Goal: Navigation & Orientation: Find specific page/section

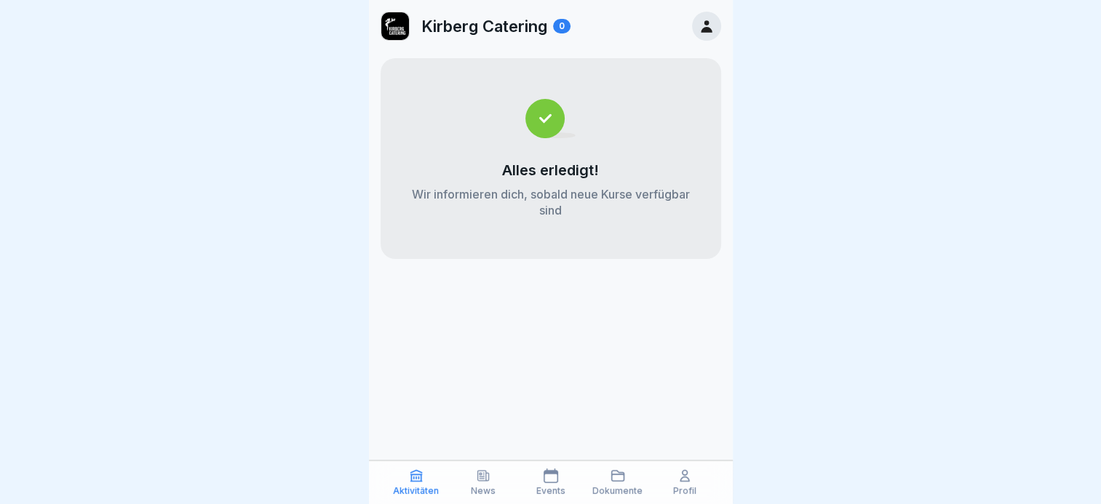
scroll to position [11, 0]
click at [687, 492] on p "Profil" at bounding box center [684, 491] width 23 height 10
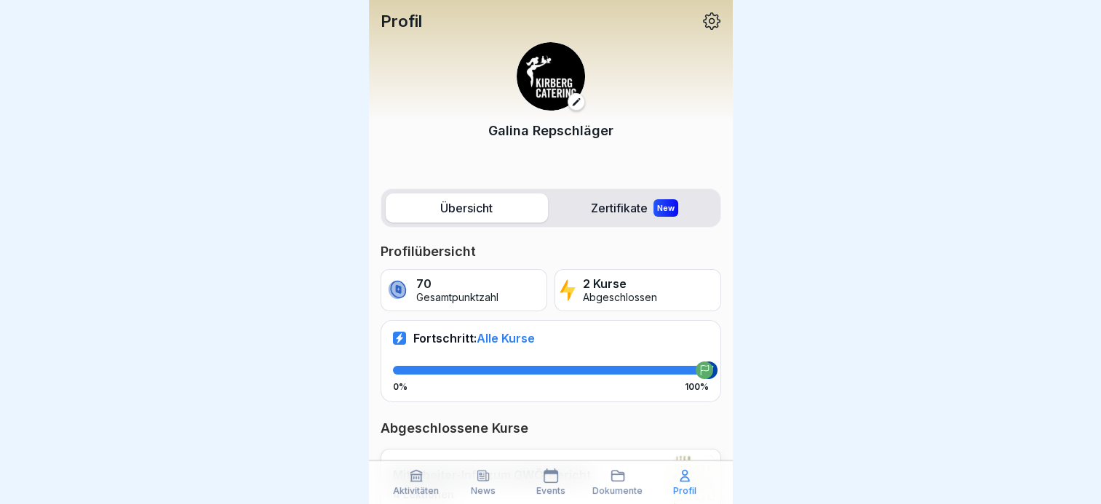
click at [627, 477] on div "Dokumente" at bounding box center [618, 482] width 60 height 28
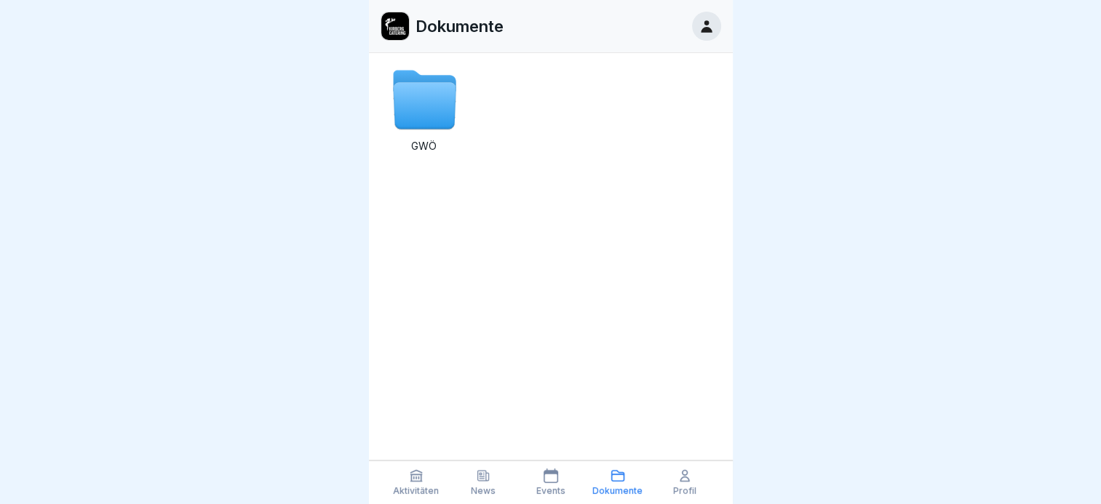
click at [548, 477] on icon at bounding box center [550, 475] width 15 height 15
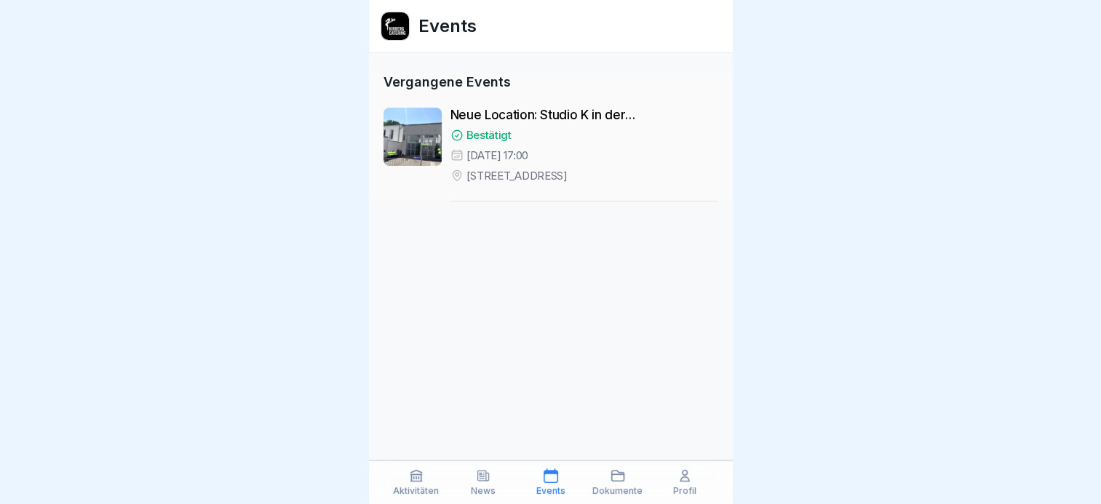
click at [482, 492] on p "News" at bounding box center [483, 491] width 25 height 10
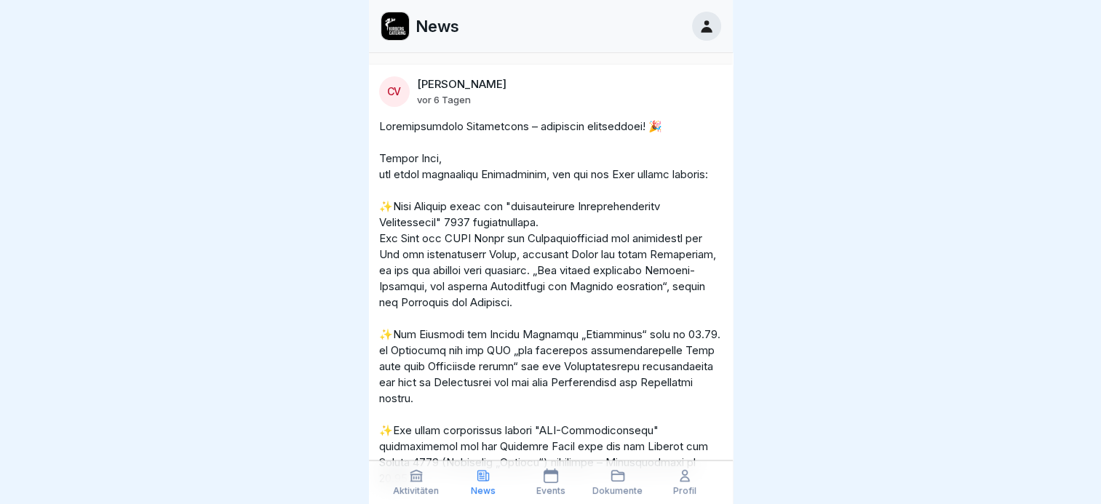
click at [419, 479] on icon at bounding box center [416, 475] width 15 height 15
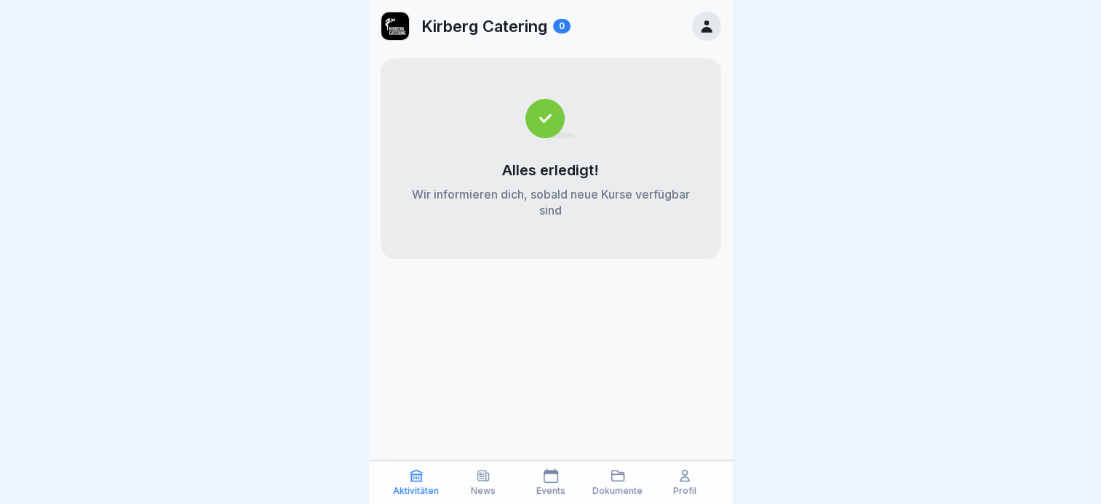
click at [479, 482] on icon at bounding box center [483, 475] width 15 height 15
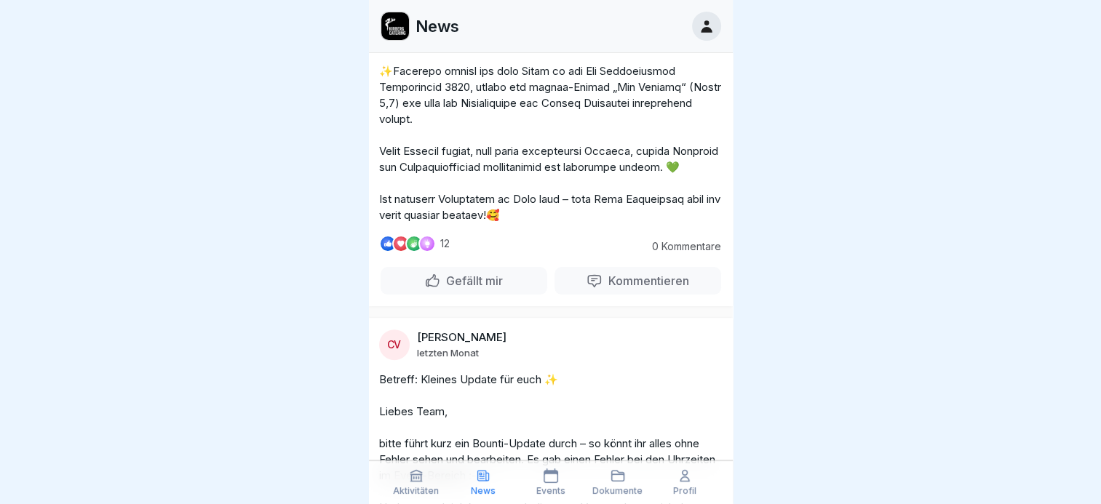
scroll to position [509, 0]
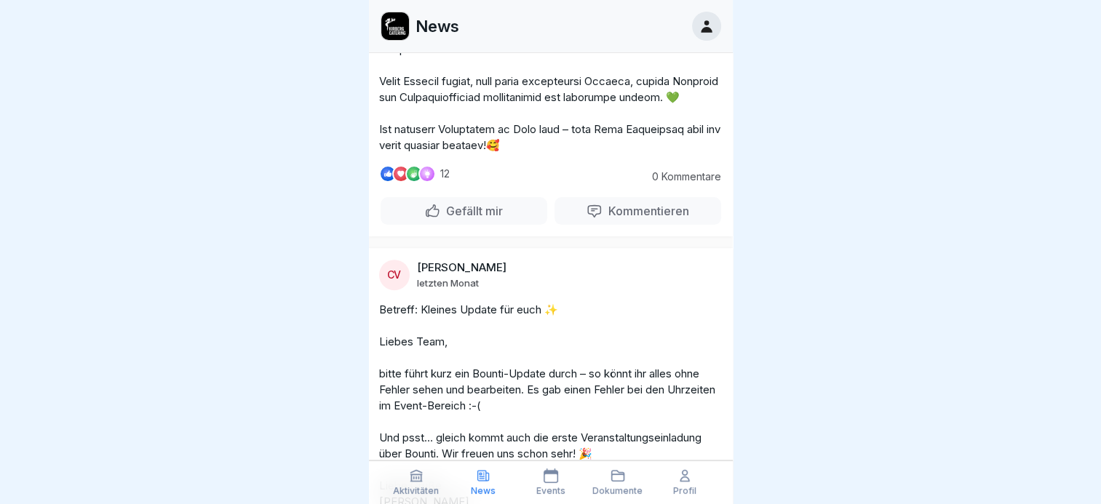
click at [442, 218] on p "Gefällt mir" at bounding box center [471, 211] width 63 height 15
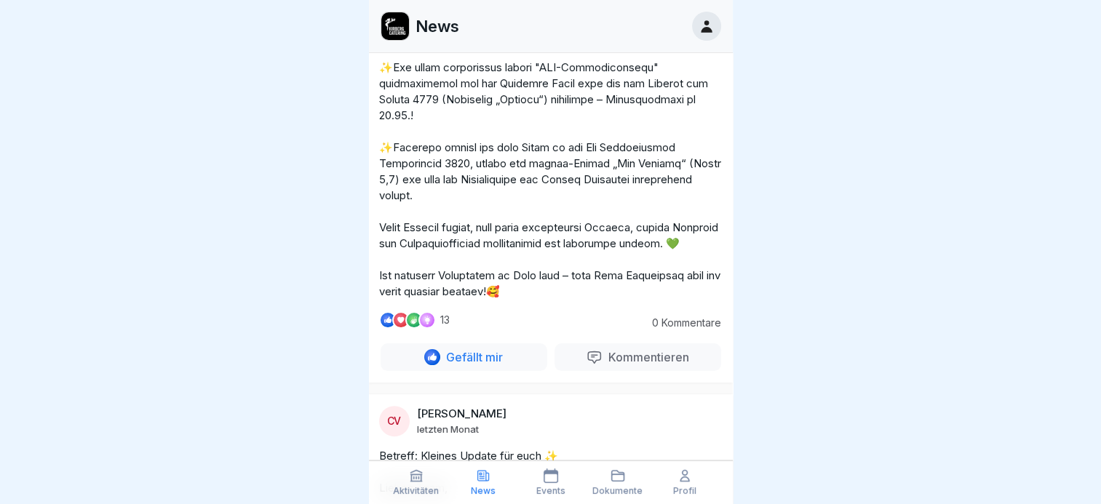
scroll to position [364, 0]
click at [587, 364] on div "Kommentieren" at bounding box center [637, 356] width 103 height 16
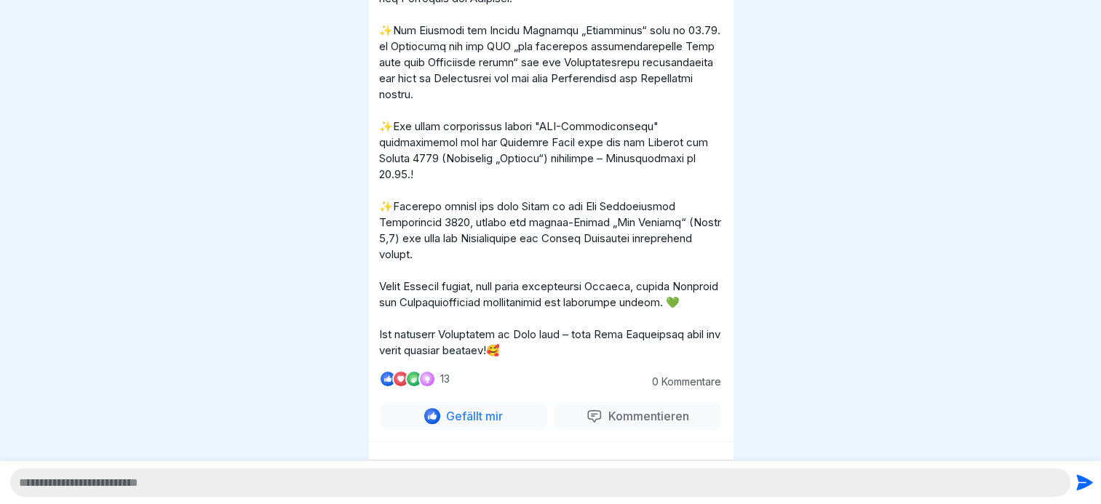
scroll to position [332, 0]
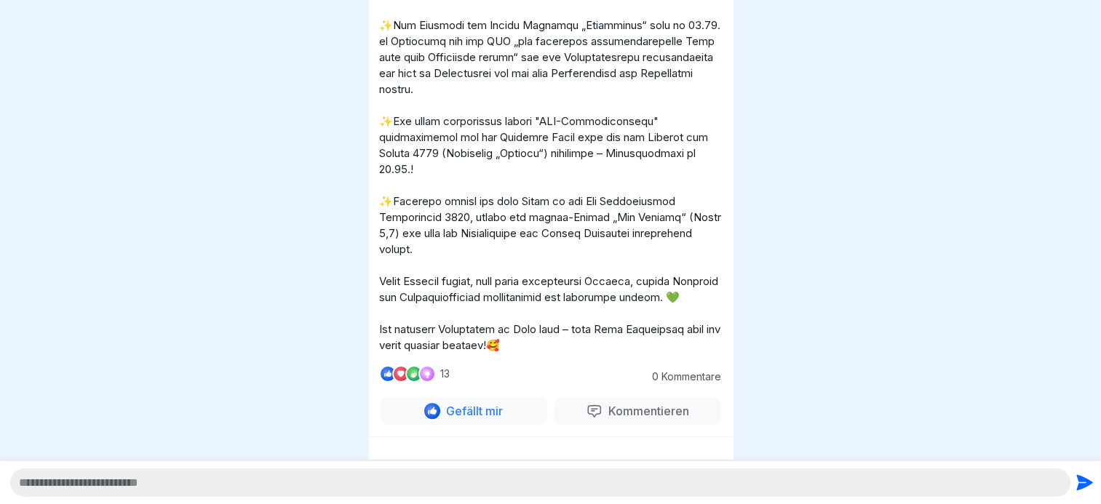
click at [621, 416] on p "Kommentieren" at bounding box center [645, 411] width 87 height 15
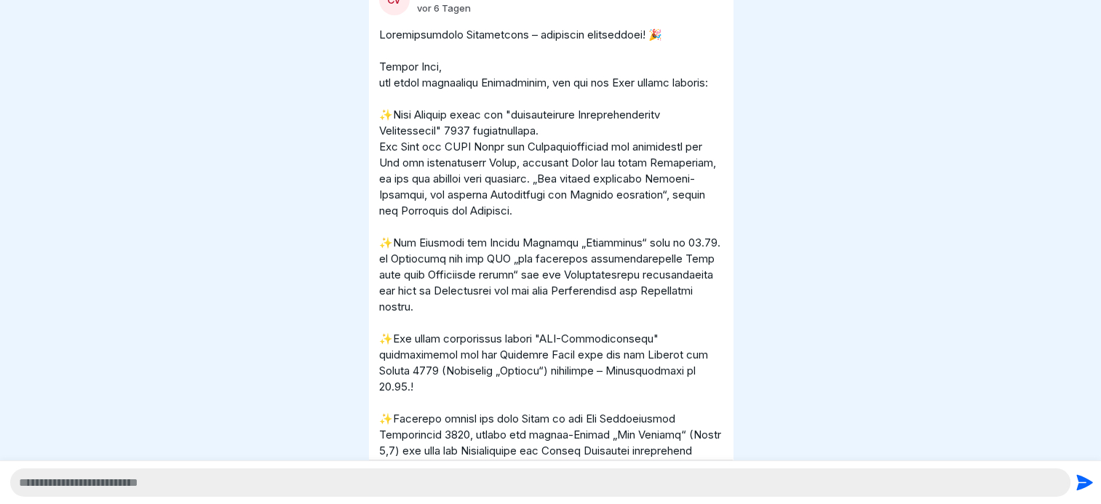
scroll to position [0, 0]
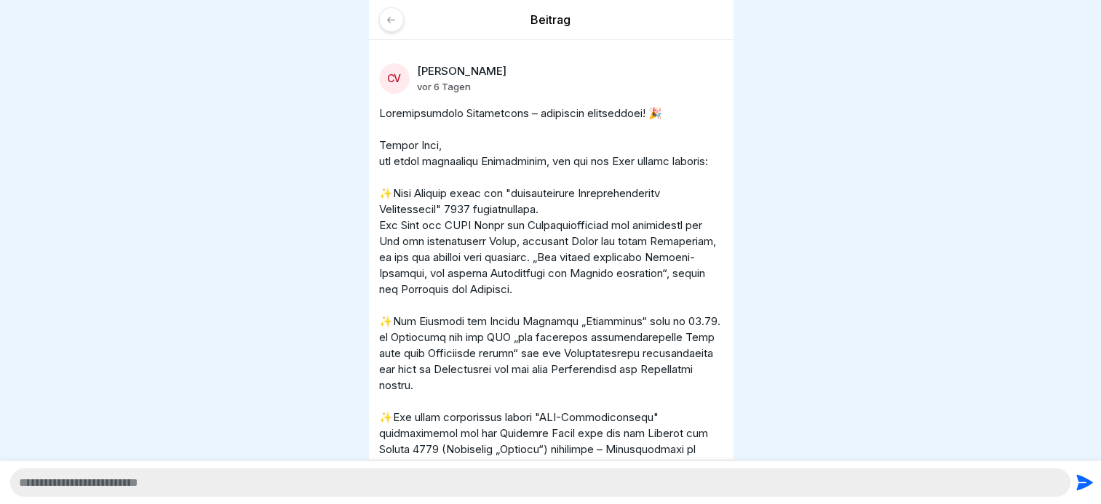
click at [391, 23] on icon at bounding box center [391, 20] width 11 height 11
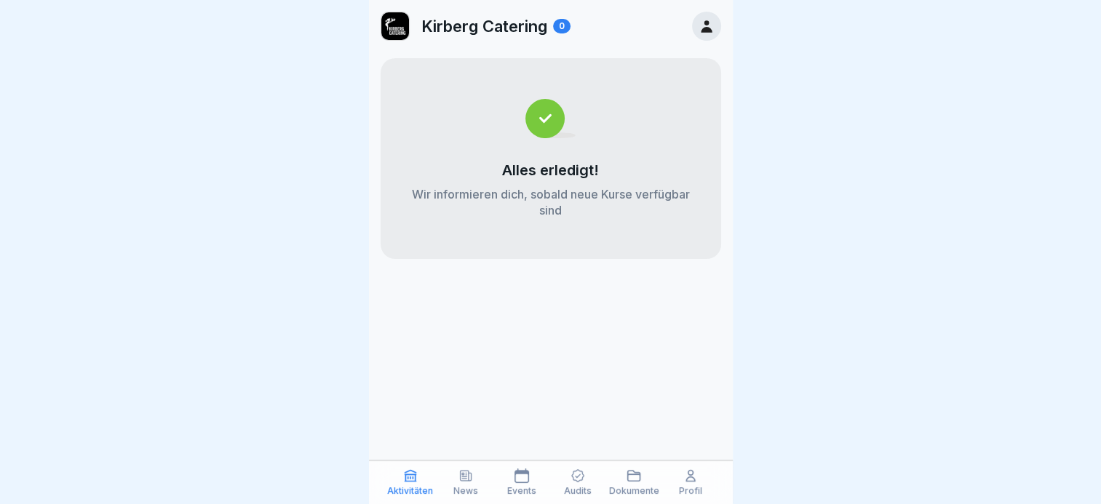
scroll to position [11, 0]
click at [579, 483] on div "Audits" at bounding box center [577, 482] width 49 height 28
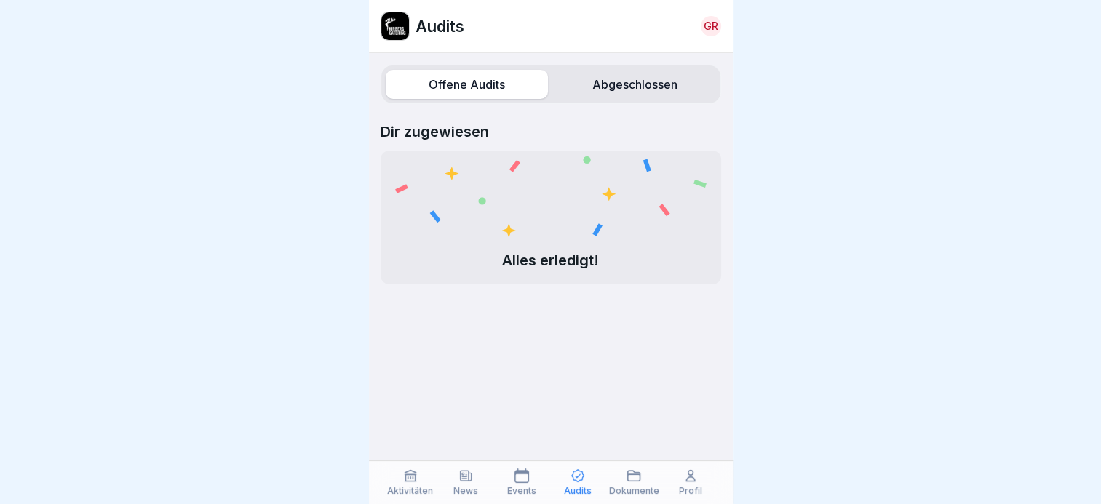
click at [640, 486] on p "Dokumente" at bounding box center [634, 491] width 50 height 10
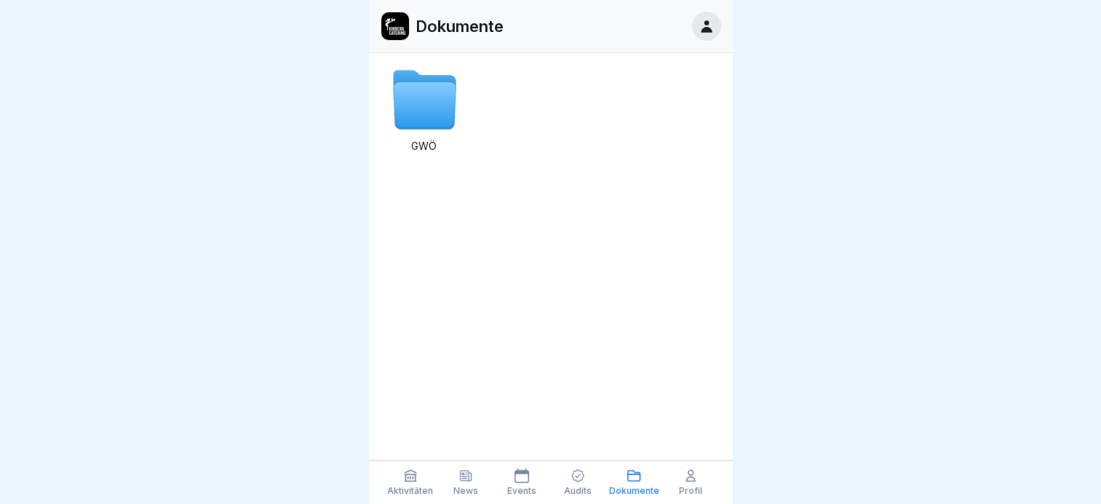
click at [688, 484] on div "Profil" at bounding box center [690, 482] width 49 height 28
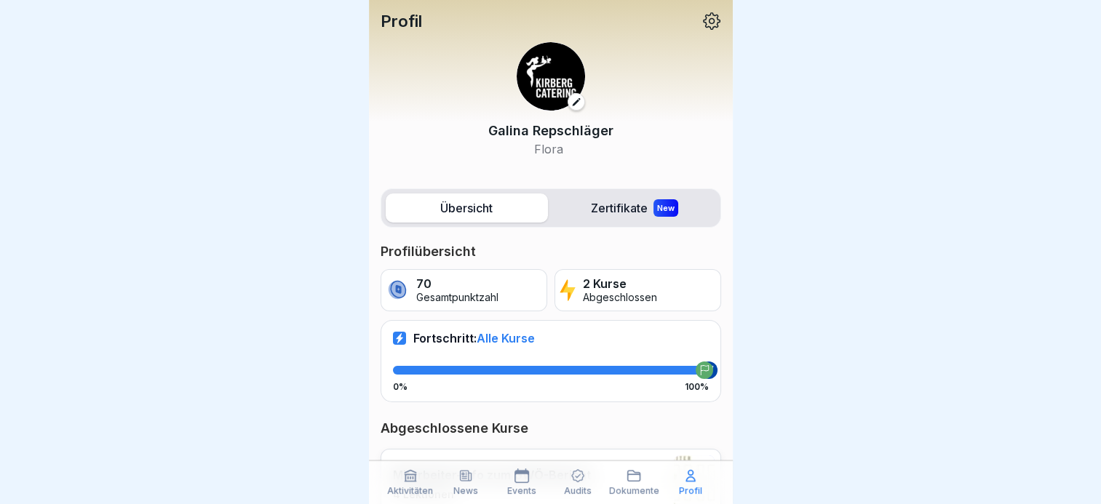
click at [404, 482] on icon at bounding box center [410, 475] width 15 height 15
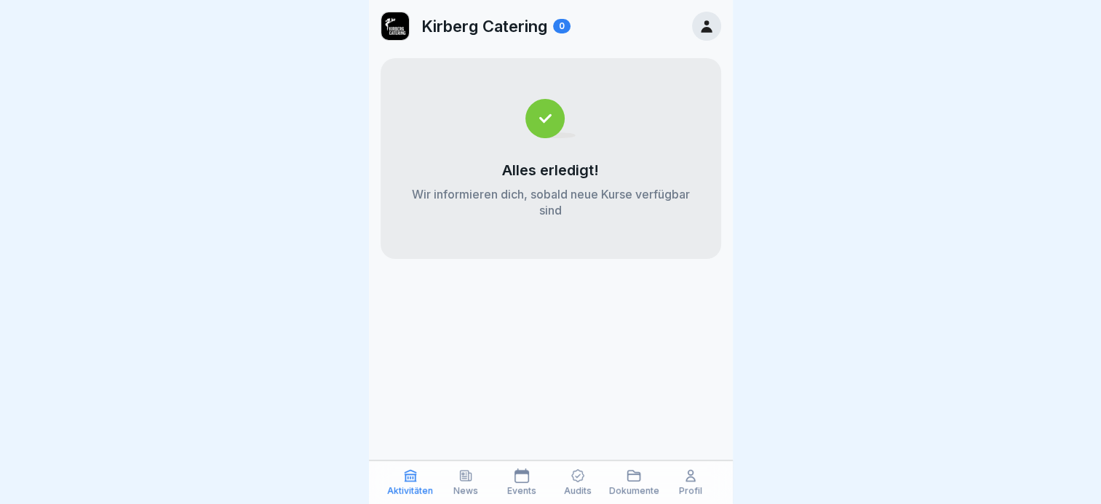
click at [454, 484] on div "News" at bounding box center [466, 482] width 49 height 28
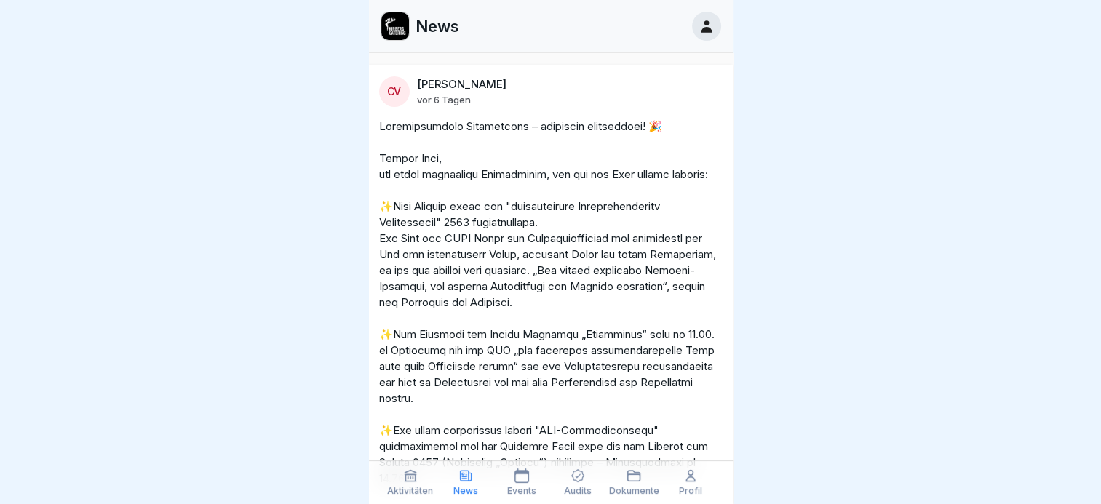
click at [526, 486] on p "Events" at bounding box center [521, 491] width 29 height 10
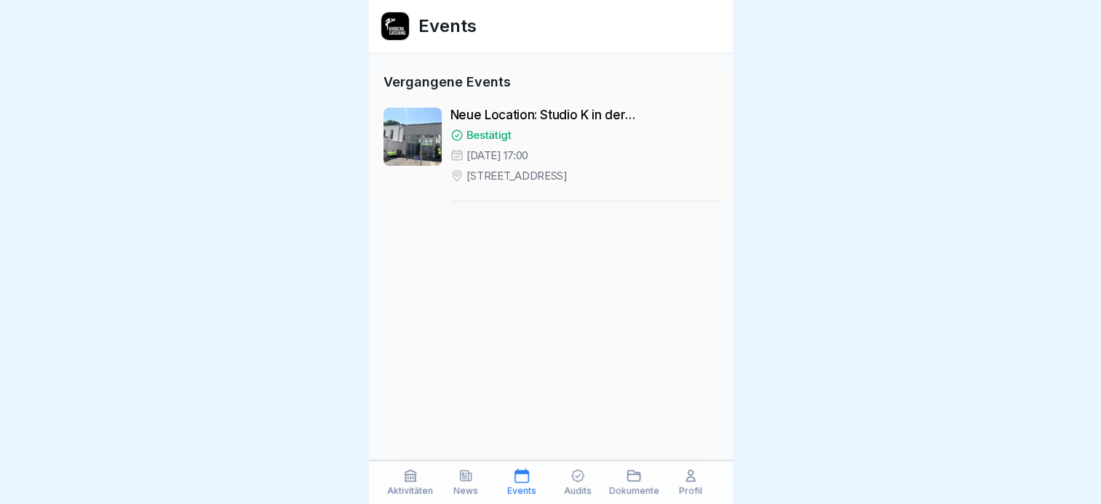
click at [582, 486] on p "Audits" at bounding box center [578, 491] width 28 height 10
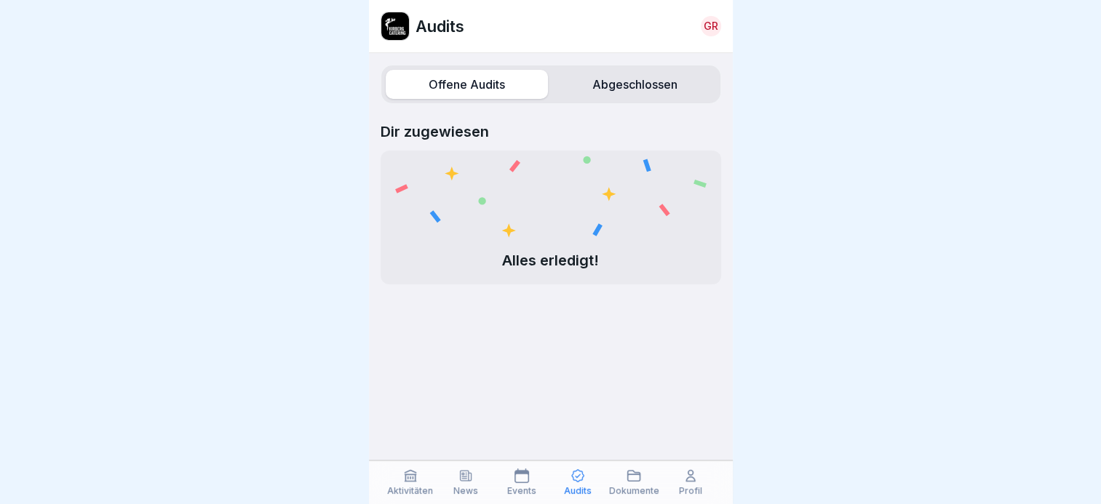
click at [589, 90] on label "Abgeschlossen" at bounding box center [635, 84] width 162 height 29
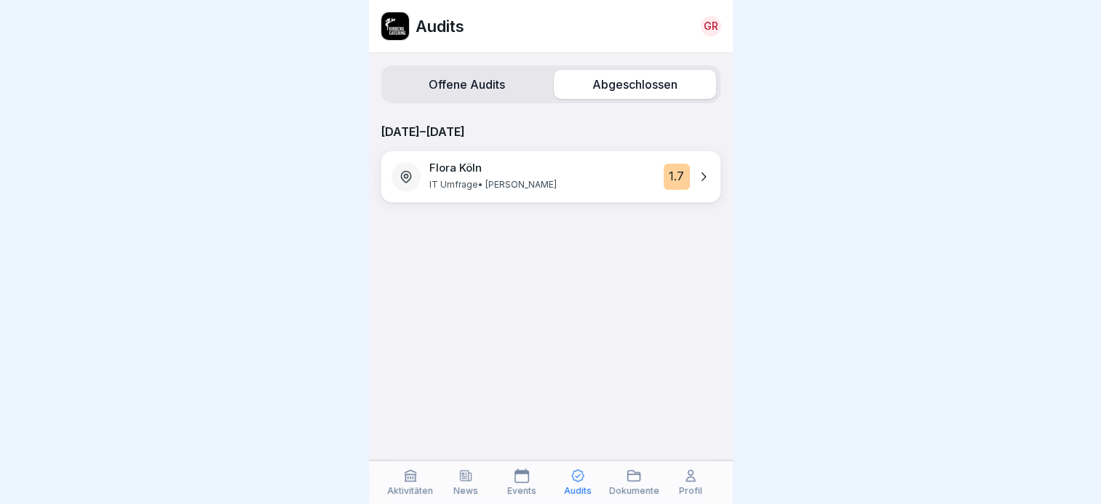
click at [533, 187] on p "IT Umfrage • [PERSON_NAME]" at bounding box center [492, 185] width 127 height 15
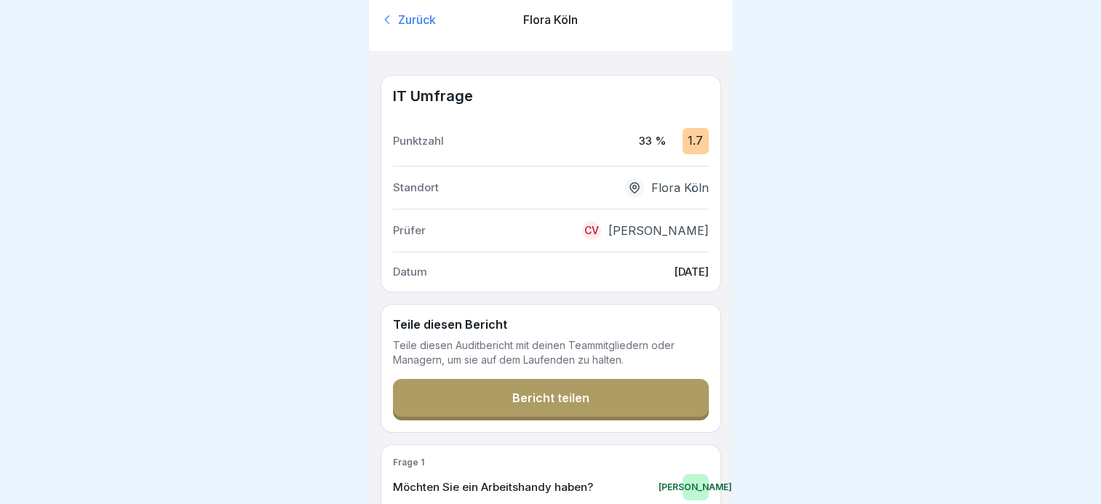
click at [396, 12] on div "Zurück" at bounding box center [434, 20] width 108 height 16
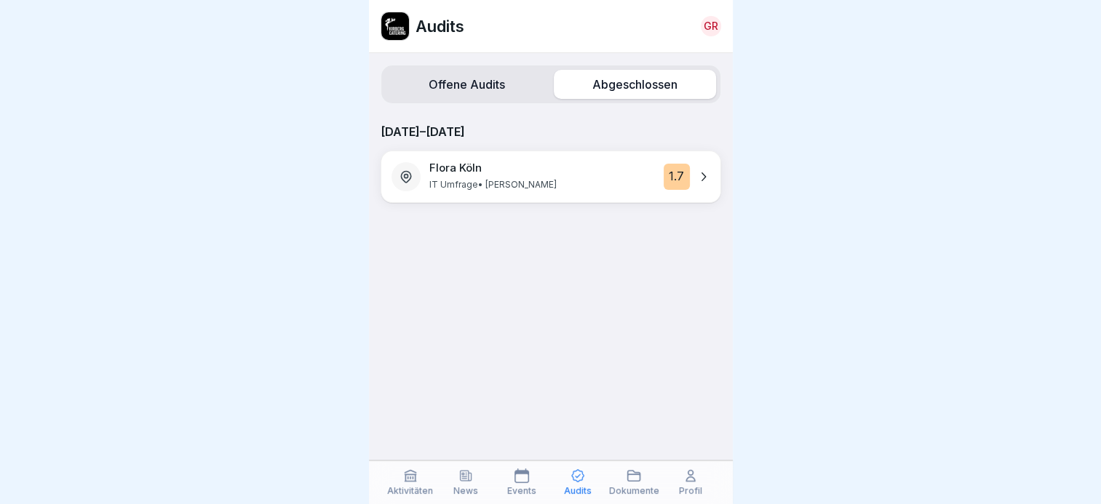
click at [466, 92] on label "Offene Audits" at bounding box center [467, 84] width 162 height 29
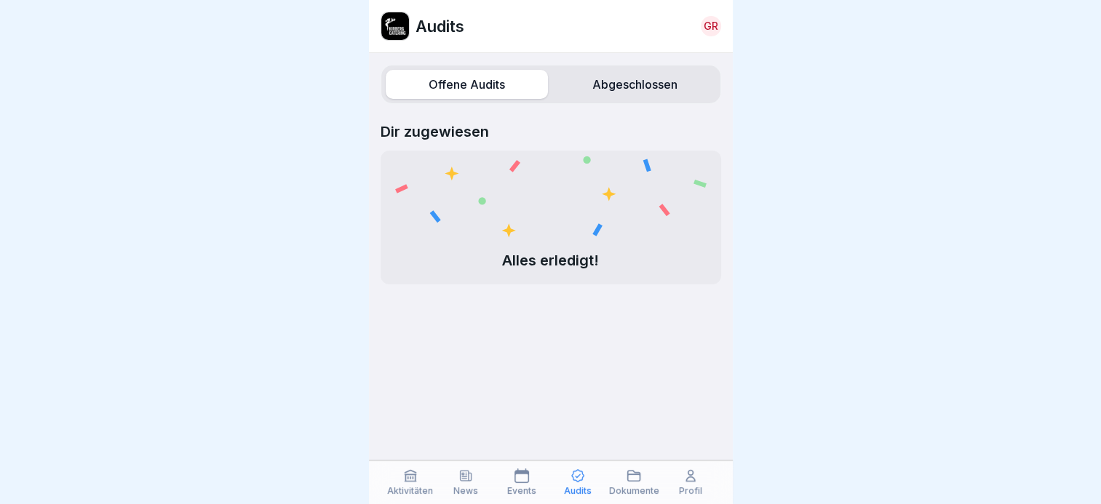
click at [629, 482] on icon at bounding box center [633, 475] width 15 height 15
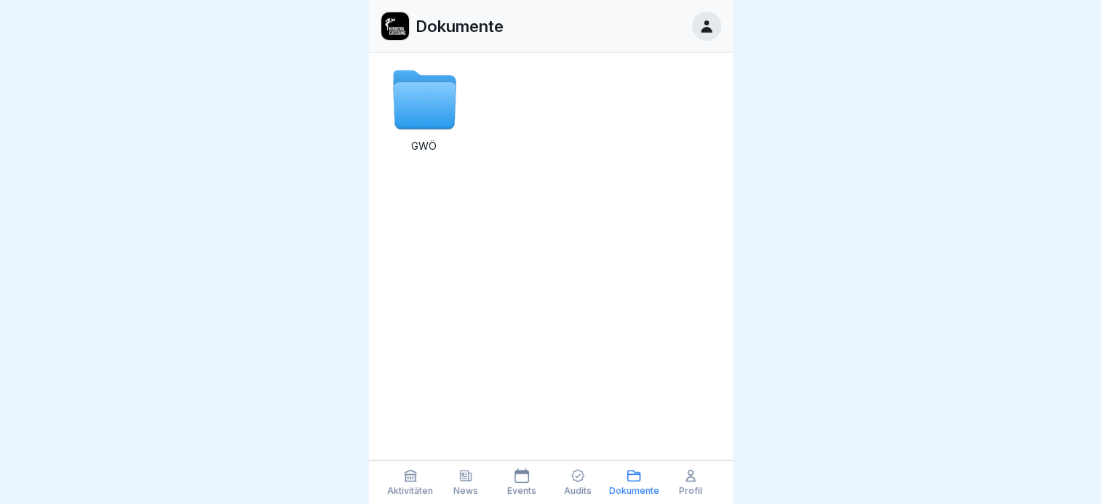
click at [701, 480] on div "Profil" at bounding box center [690, 482] width 49 height 28
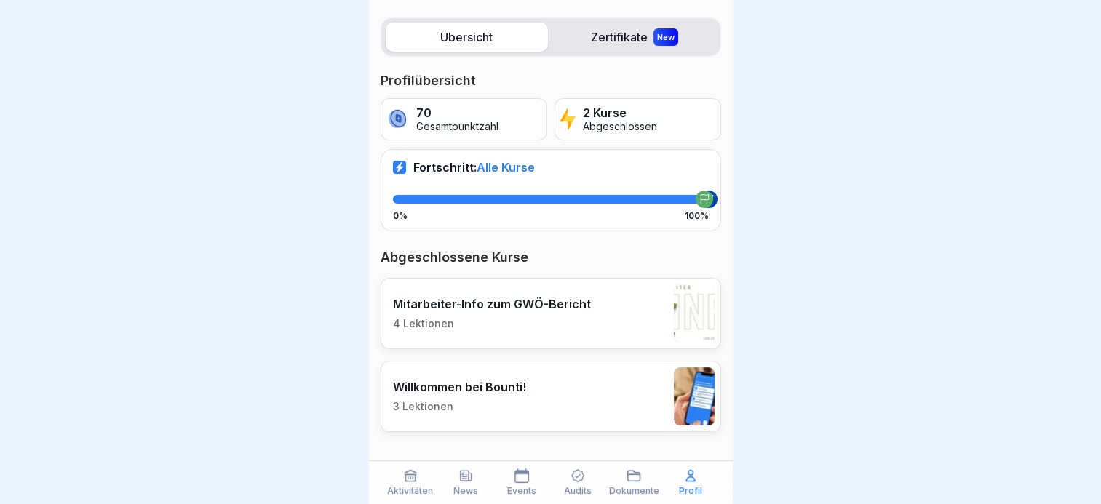
scroll to position [11, 0]
click at [547, 317] on p "4 Lektionen" at bounding box center [492, 323] width 198 height 13
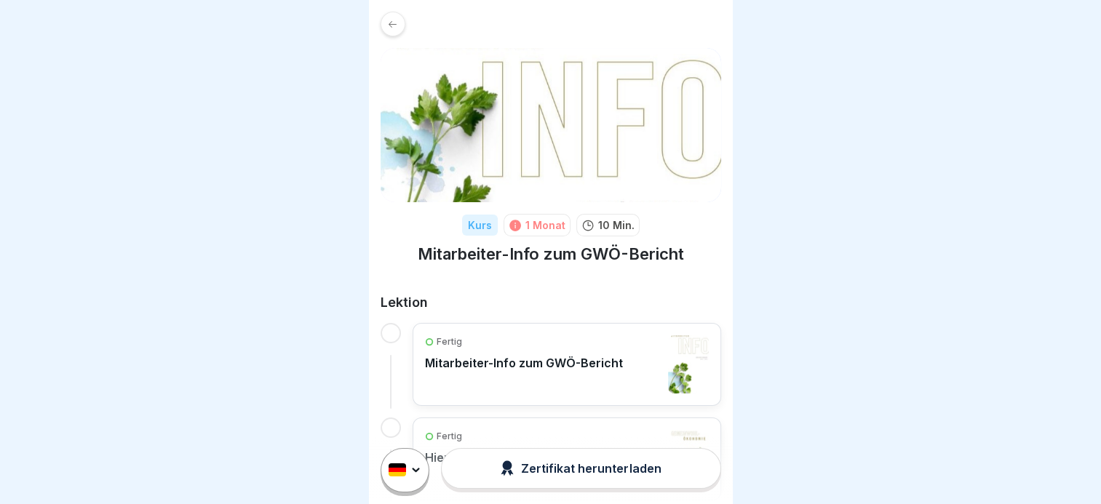
click at [397, 27] on icon at bounding box center [392, 24] width 11 height 11
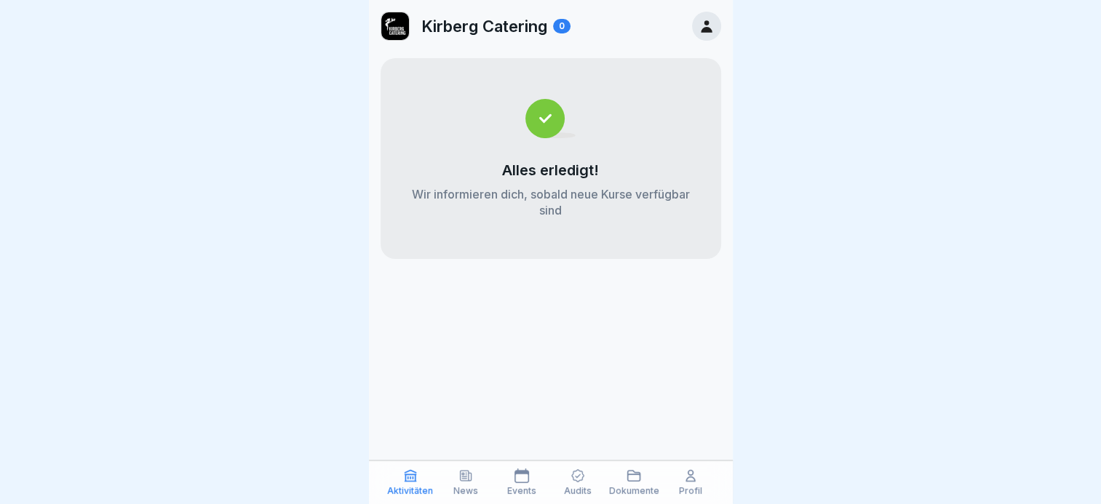
click at [468, 482] on icon at bounding box center [465, 475] width 15 height 15
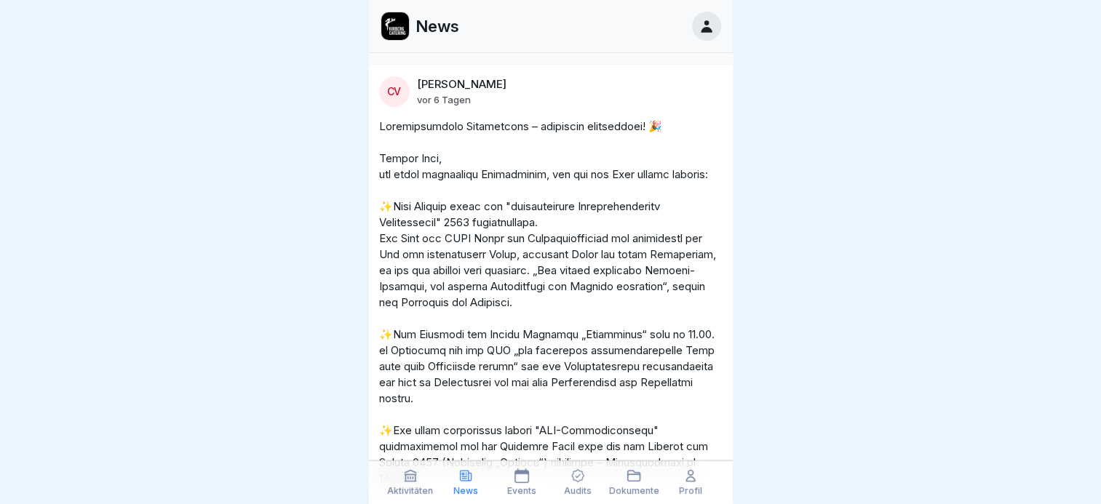
click at [417, 484] on div "Aktivitäten" at bounding box center [410, 482] width 49 height 28
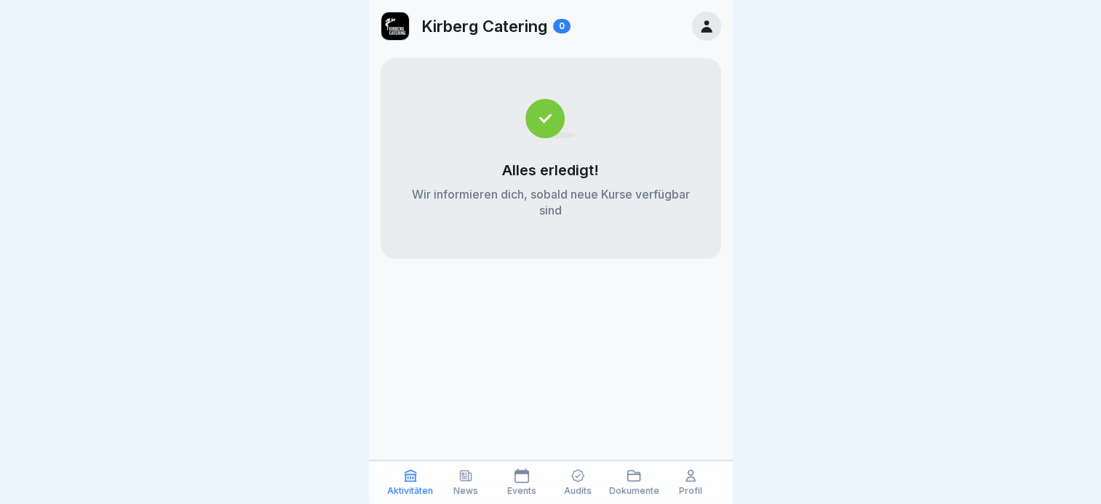
scroll to position [11, 0]
click at [519, 478] on icon at bounding box center [521, 475] width 15 height 15
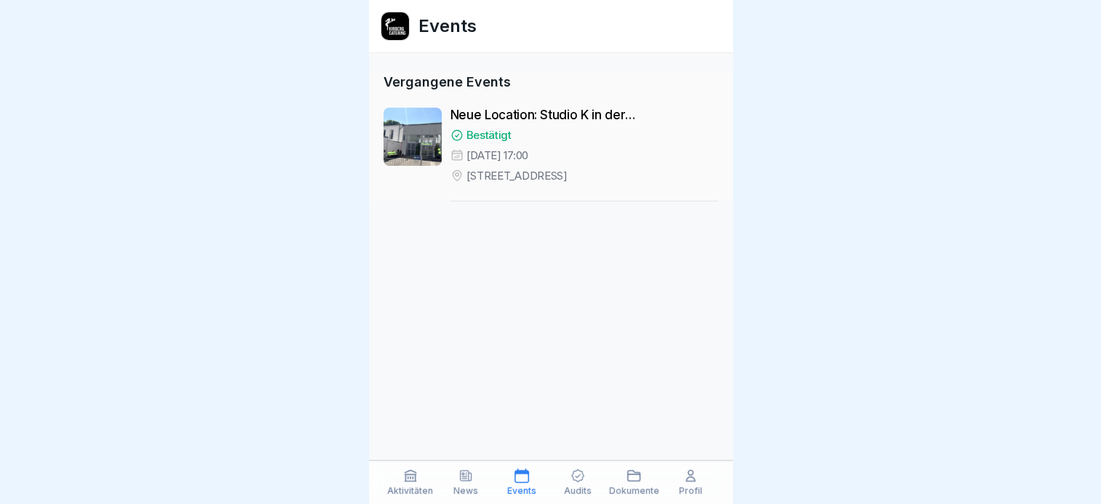
click at [573, 480] on icon at bounding box center [577, 475] width 15 height 15
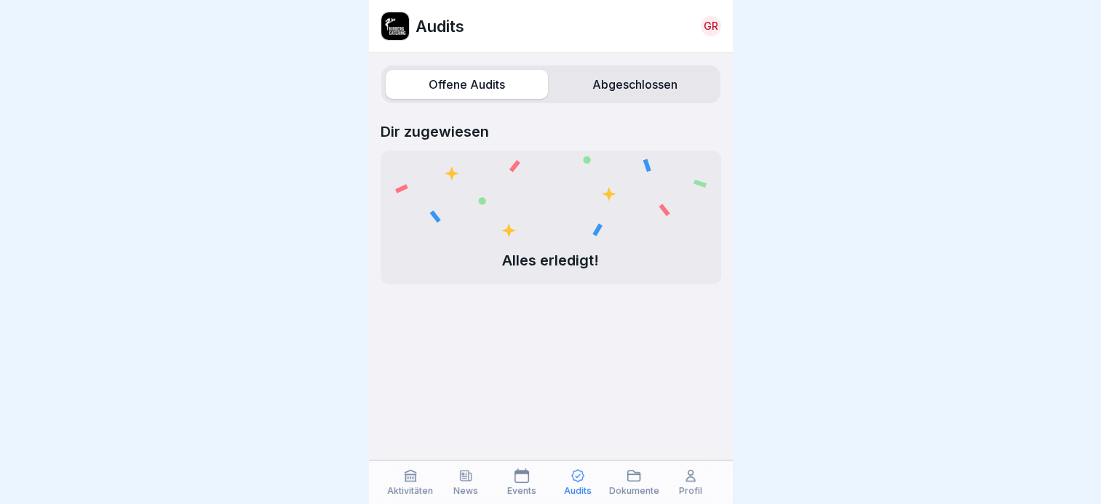
click at [623, 486] on p "Dokumente" at bounding box center [634, 491] width 50 height 10
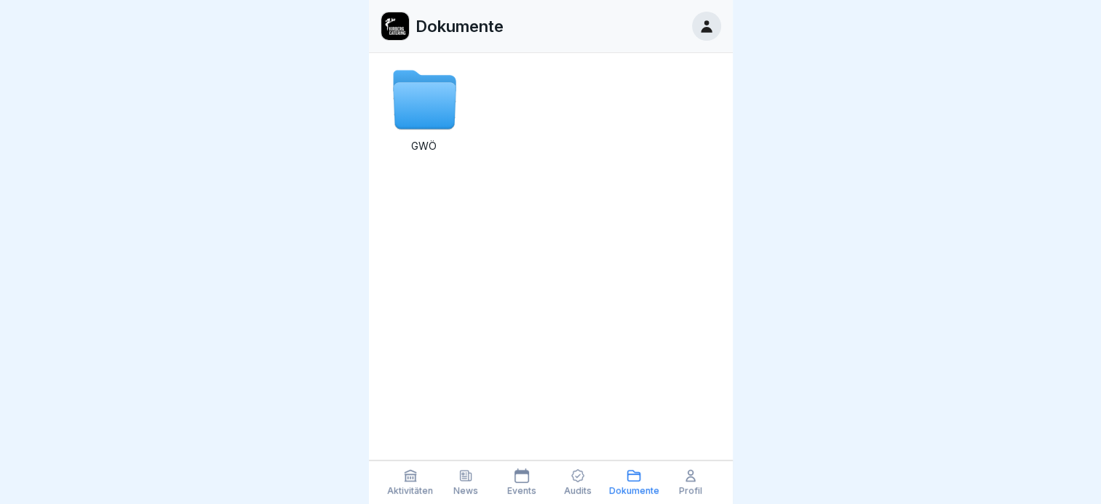
click at [468, 486] on p "News" at bounding box center [465, 491] width 25 height 10
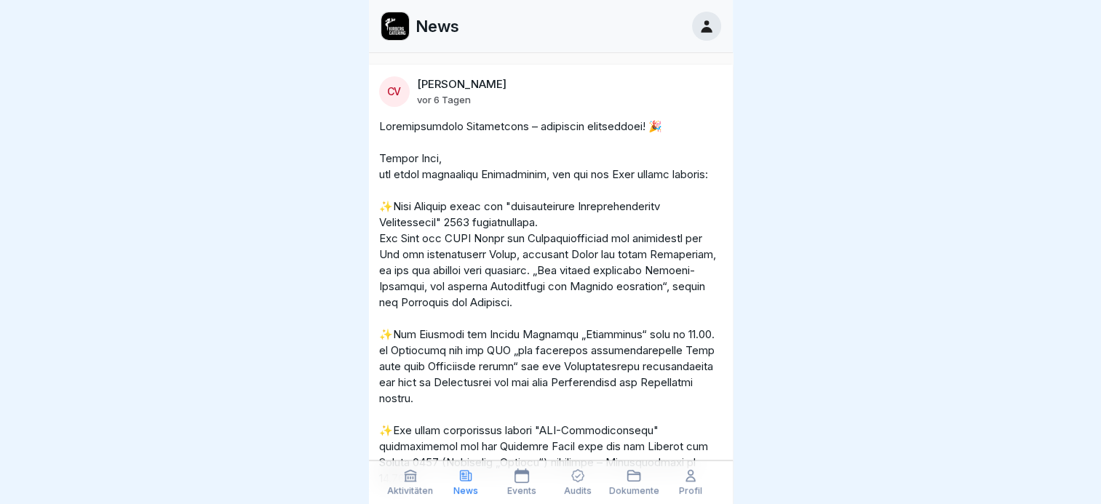
click at [627, 486] on p "Dokumente" at bounding box center [634, 491] width 50 height 10
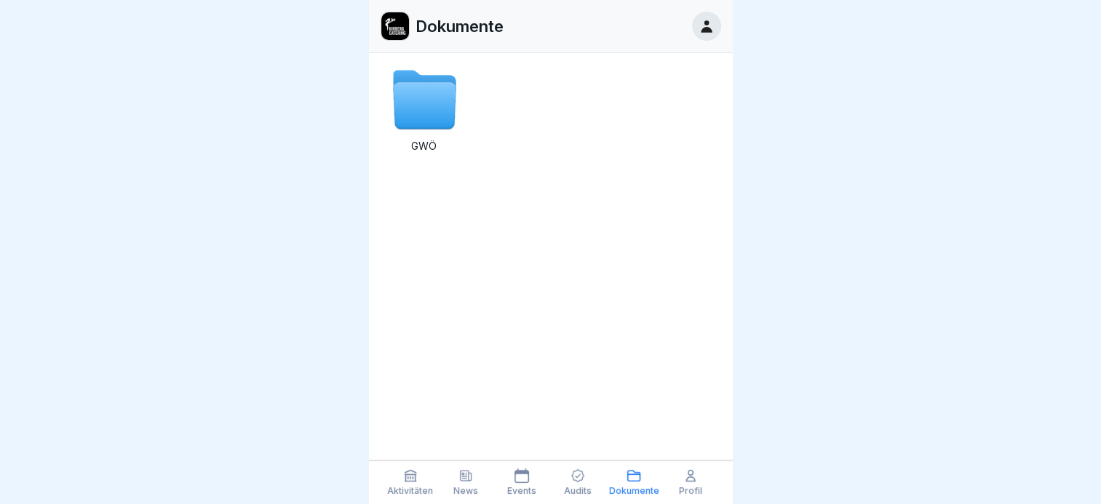
click at [682, 486] on p "Profil" at bounding box center [690, 491] width 23 height 10
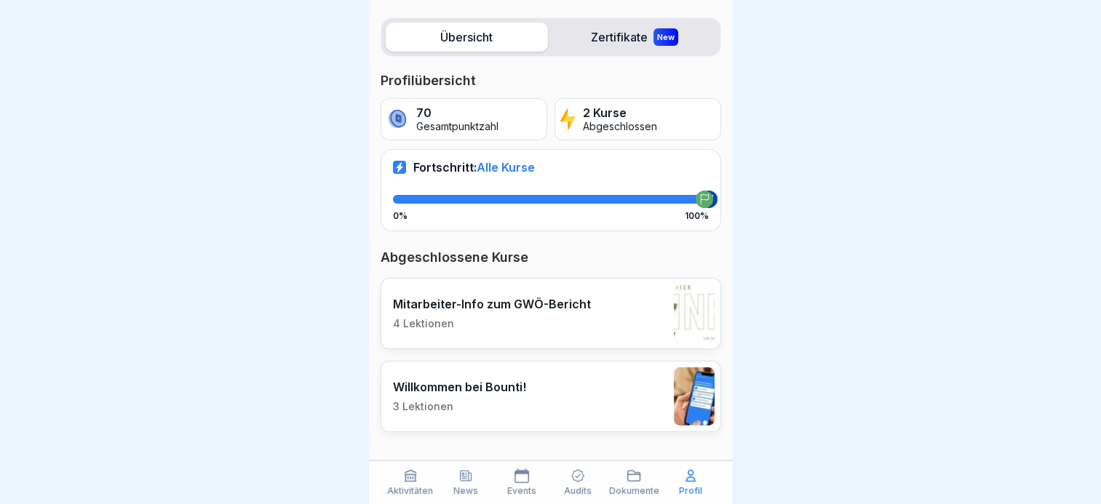
scroll to position [11, 0]
click at [608, 26] on label "Zertifikate New" at bounding box center [635, 37] width 162 height 29
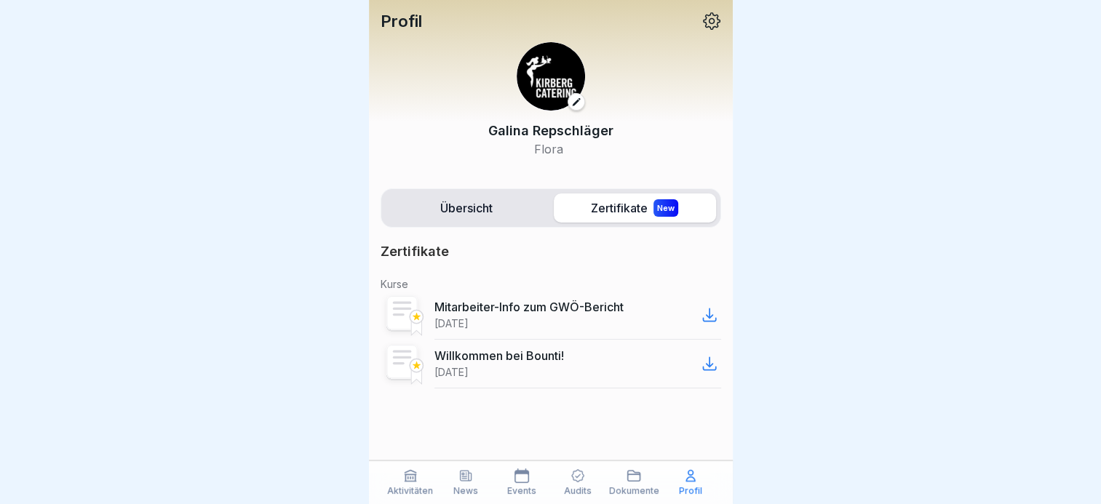
click at [711, 318] on icon at bounding box center [709, 314] width 17 height 17
click at [492, 213] on label "Übersicht" at bounding box center [467, 208] width 162 height 29
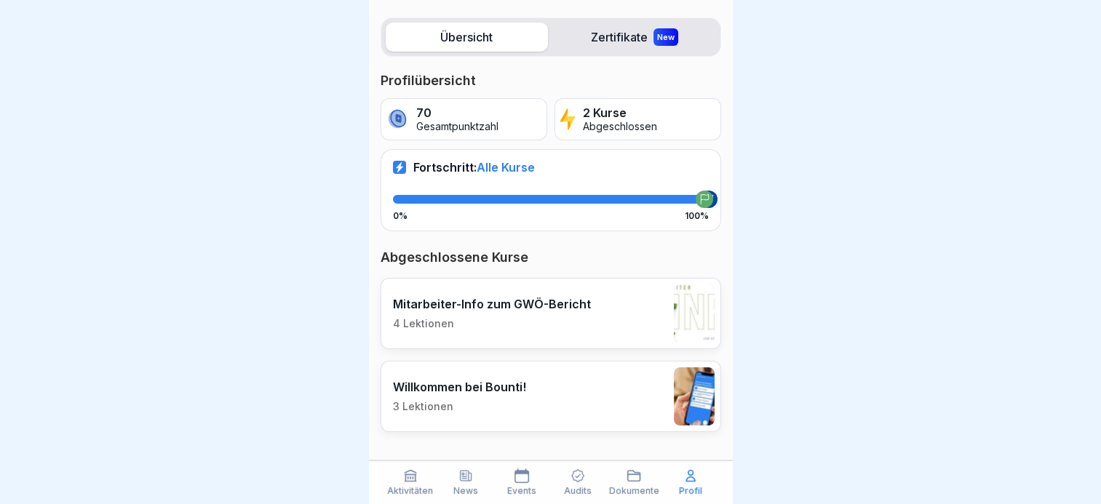
scroll to position [11, 0]
click at [634, 481] on icon at bounding box center [634, 476] width 12 height 10
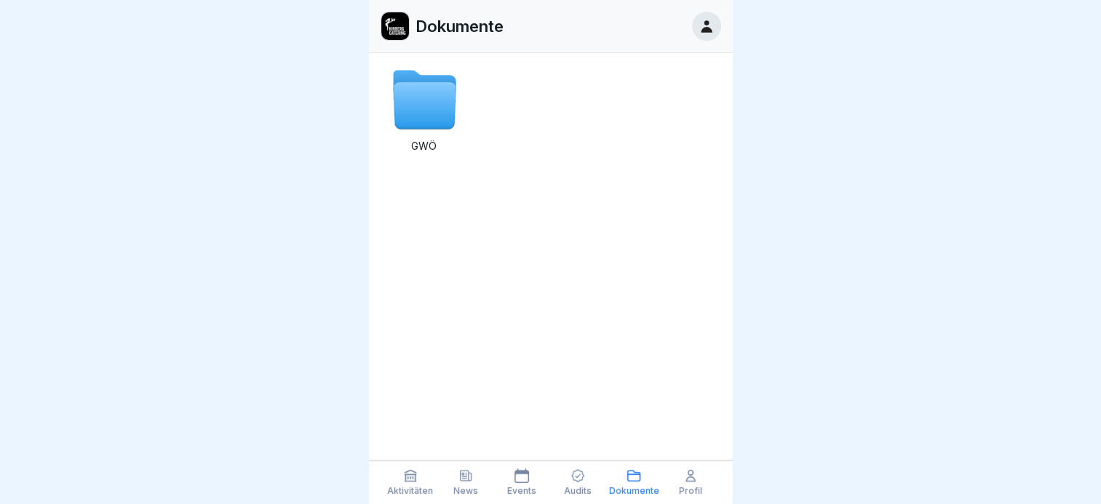
click at [704, 26] on icon at bounding box center [706, 26] width 16 height 16
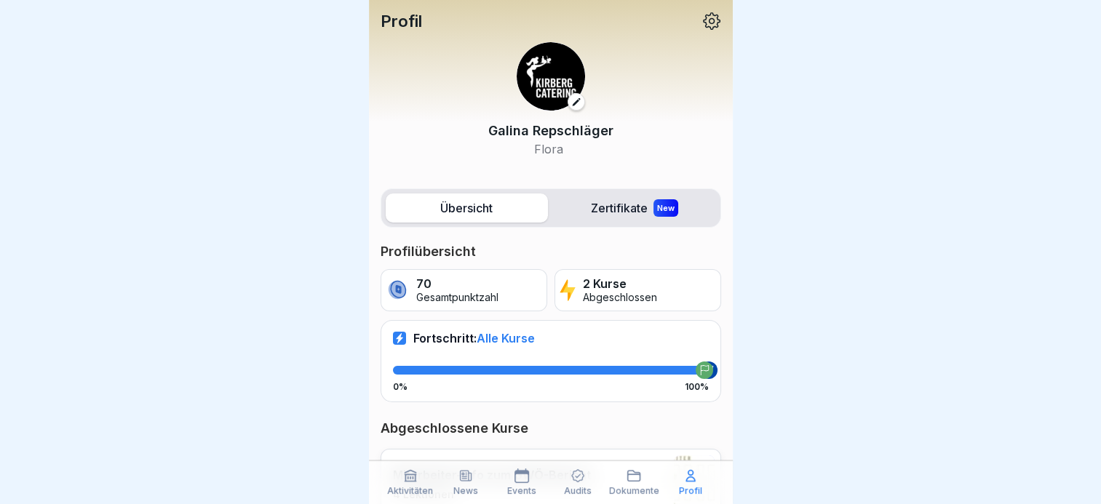
click at [702, 22] on icon at bounding box center [711, 21] width 19 height 19
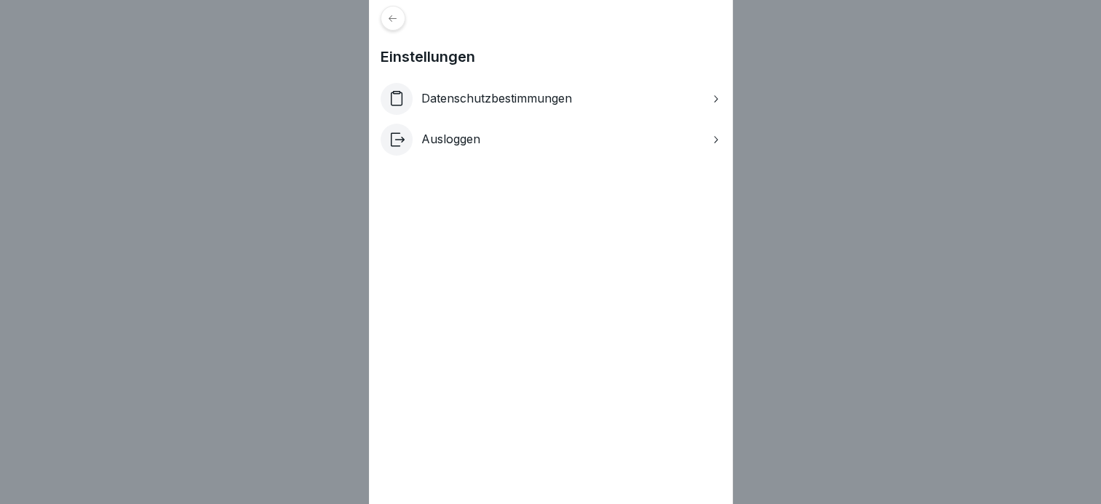
click at [513, 100] on p "Datenschutzbestimmungen" at bounding box center [496, 99] width 151 height 14
